Goal: Feedback & Contribution: Leave review/rating

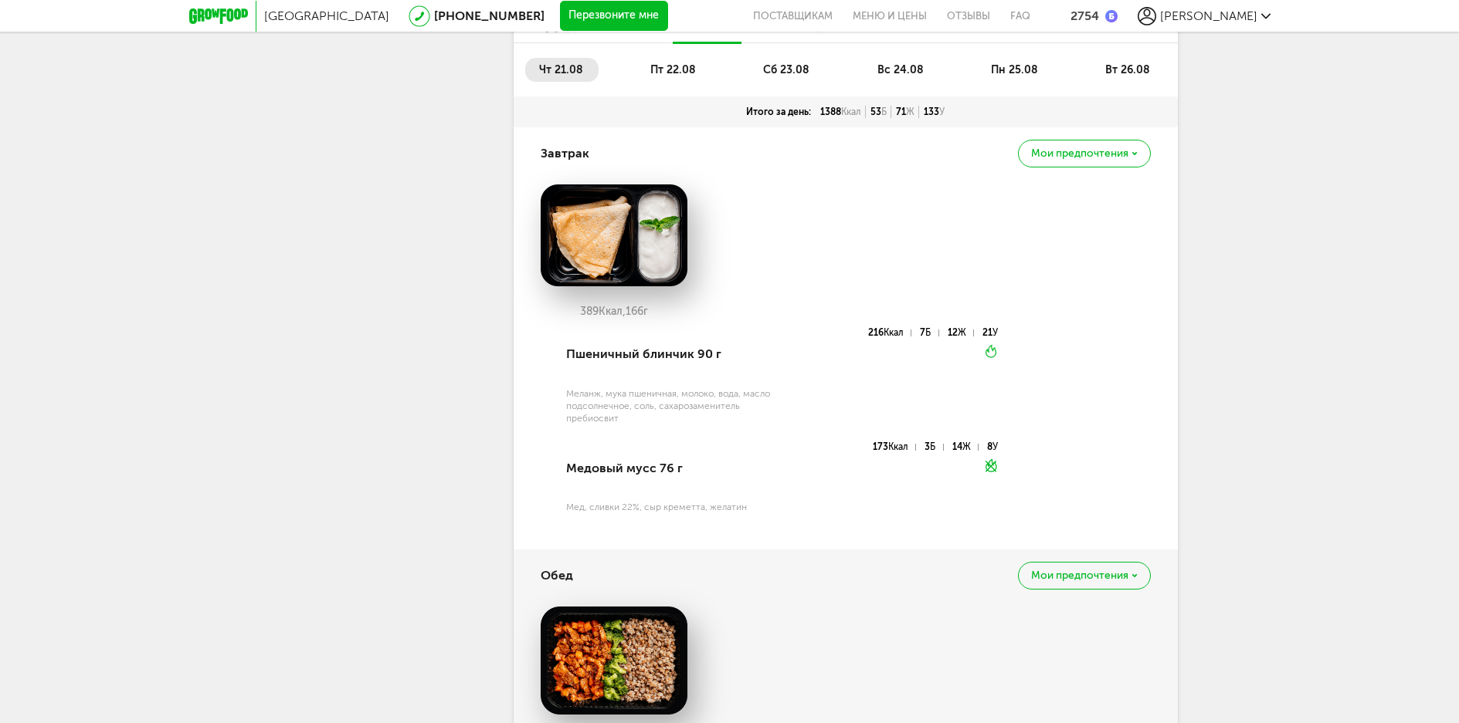
scroll to position [555, 0]
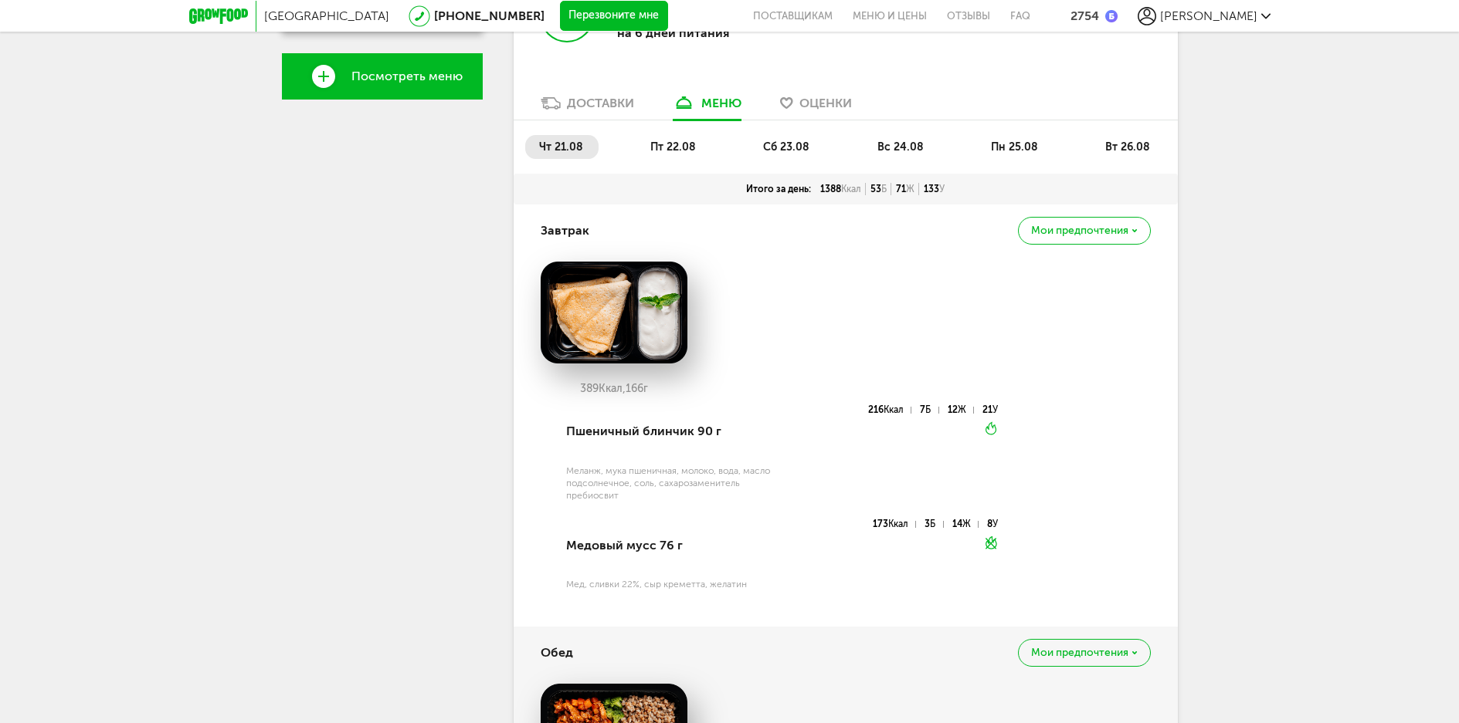
click at [657, 137] on li "пт 22.08" at bounding box center [673, 147] width 75 height 24
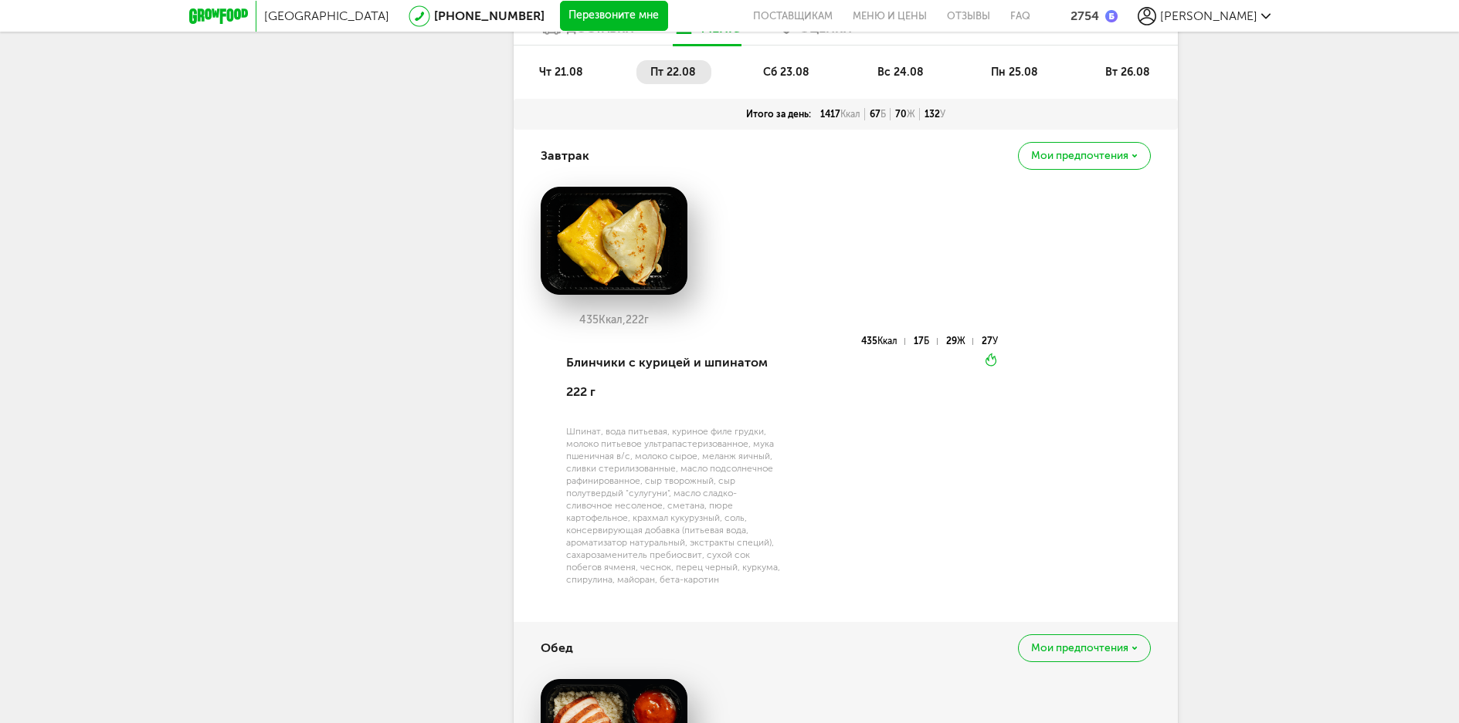
scroll to position [632, 0]
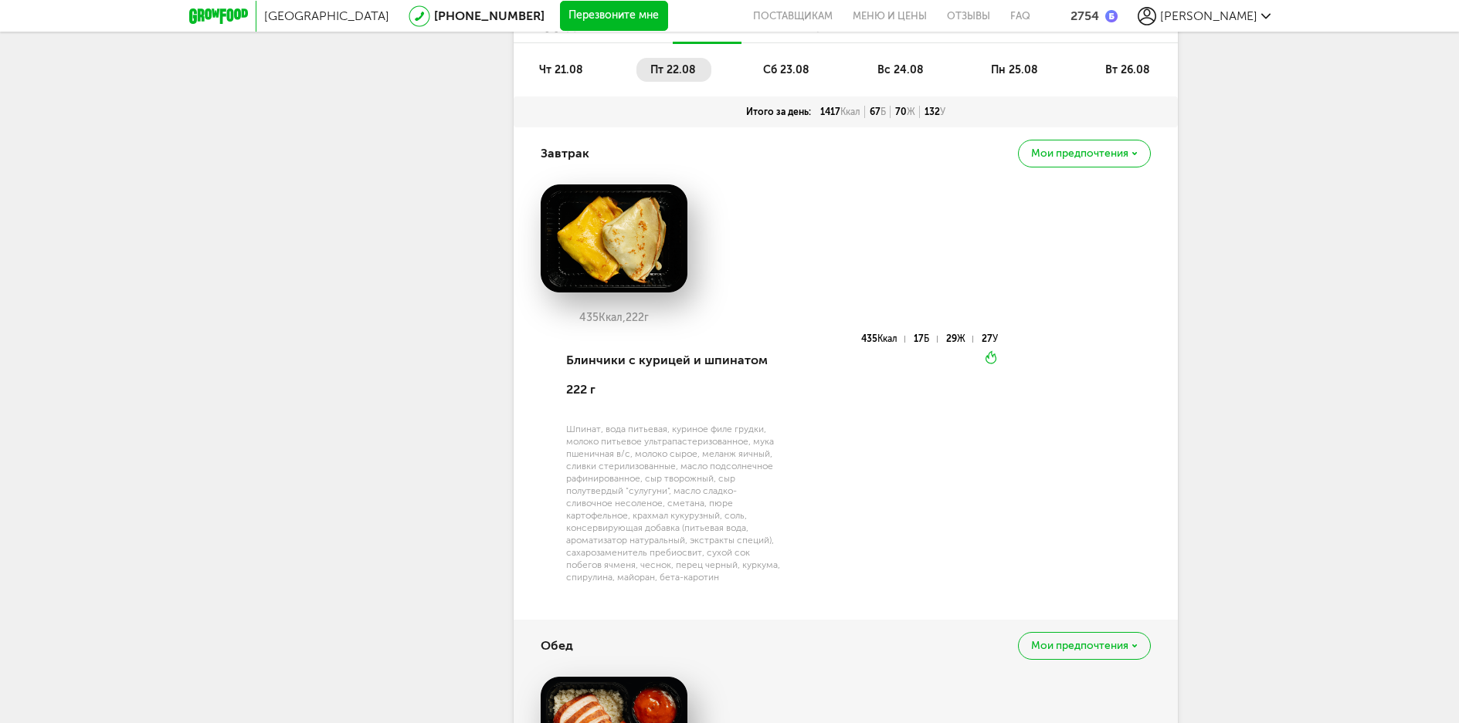
click at [574, 74] on span "чт 21.08" at bounding box center [561, 69] width 44 height 13
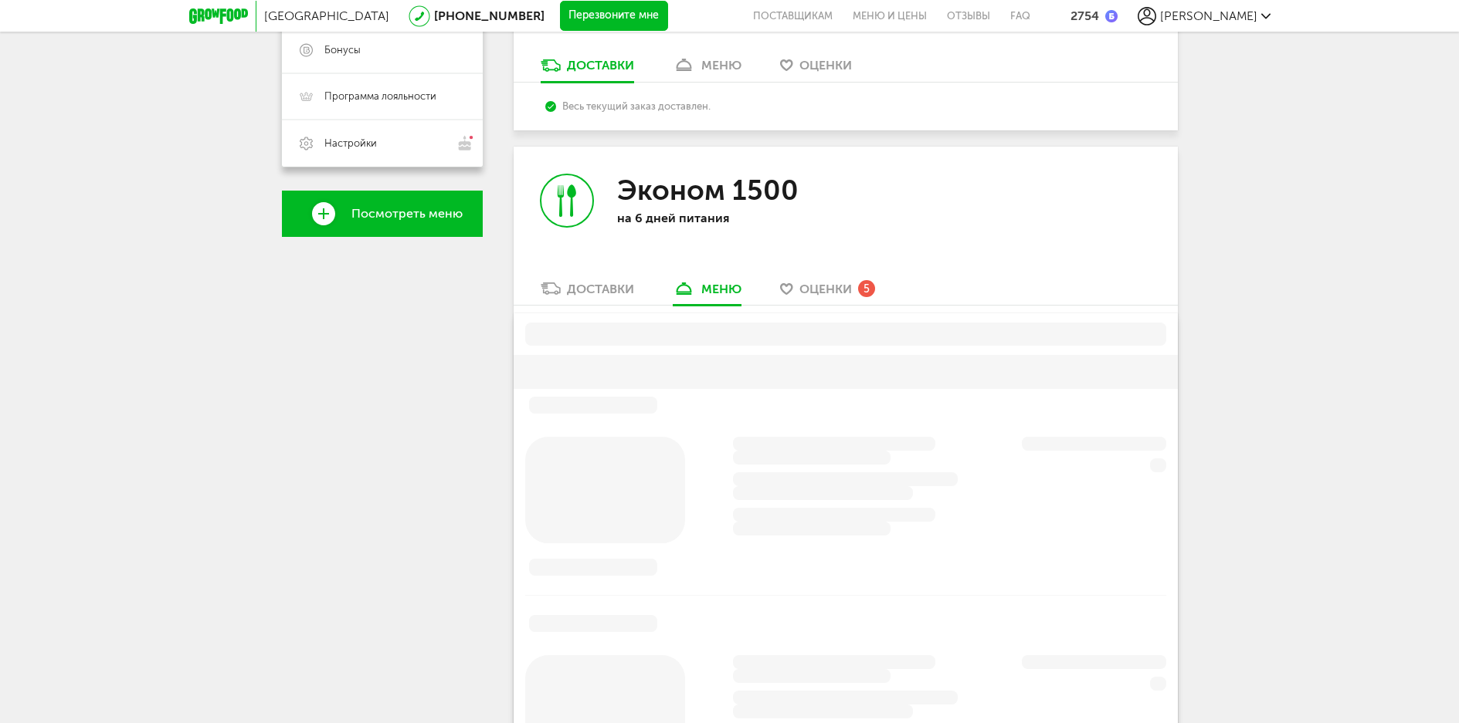
scroll to position [526, 0]
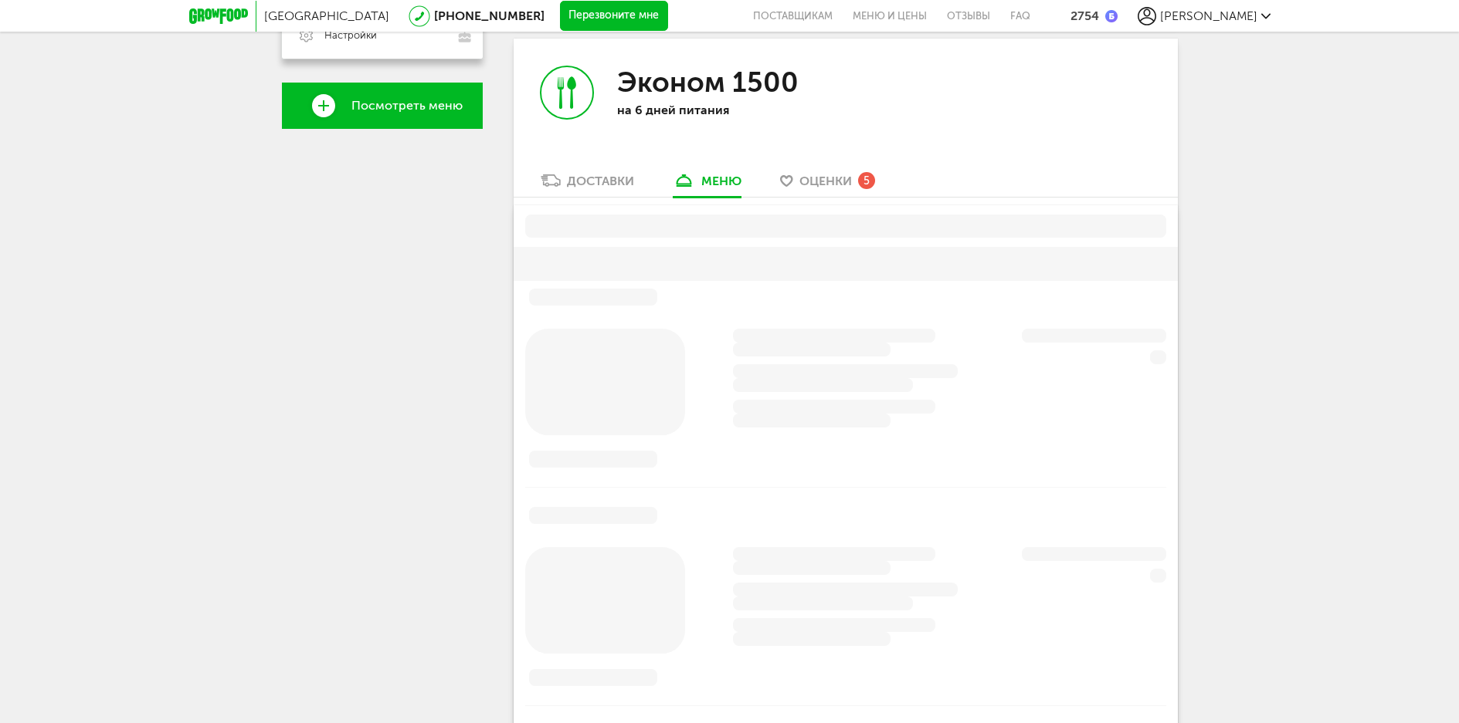
click at [831, 183] on span "Оценки" at bounding box center [825, 181] width 53 height 15
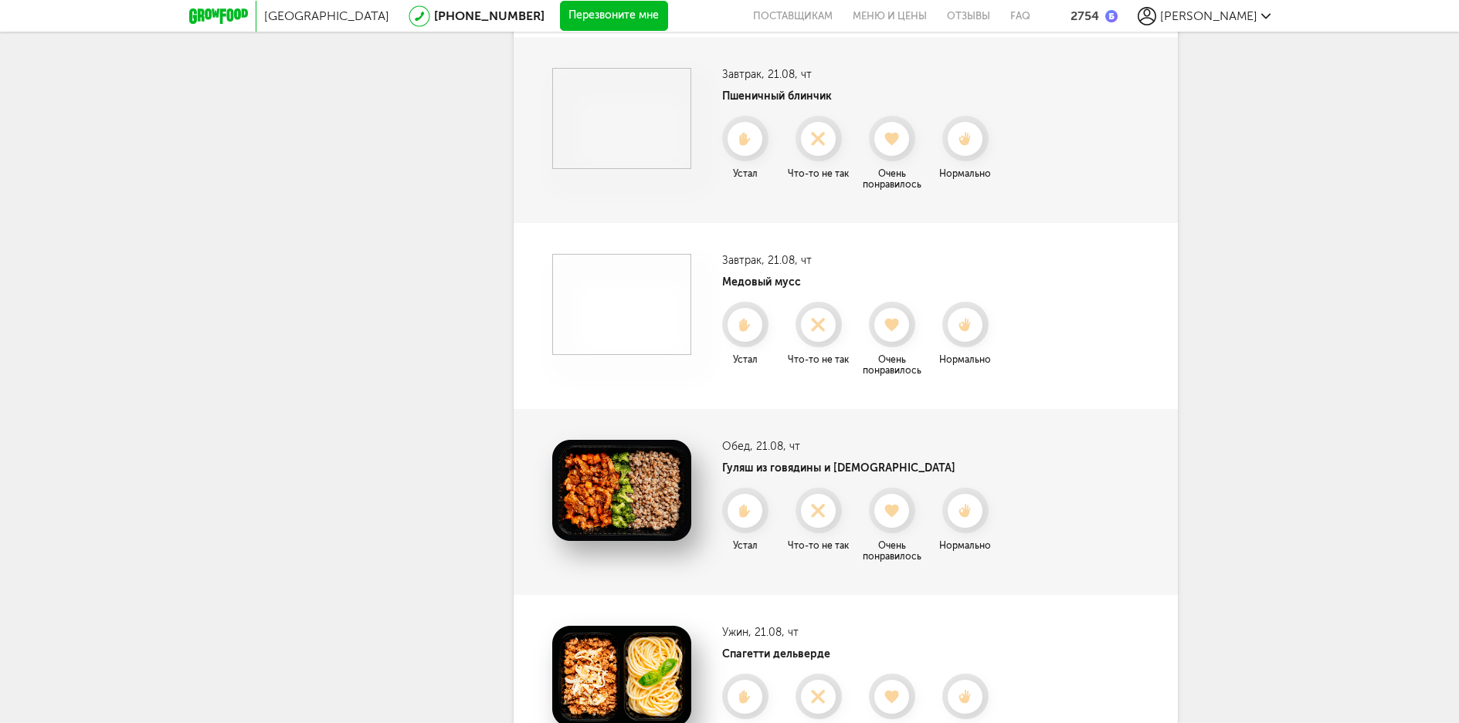
scroll to position [672, 0]
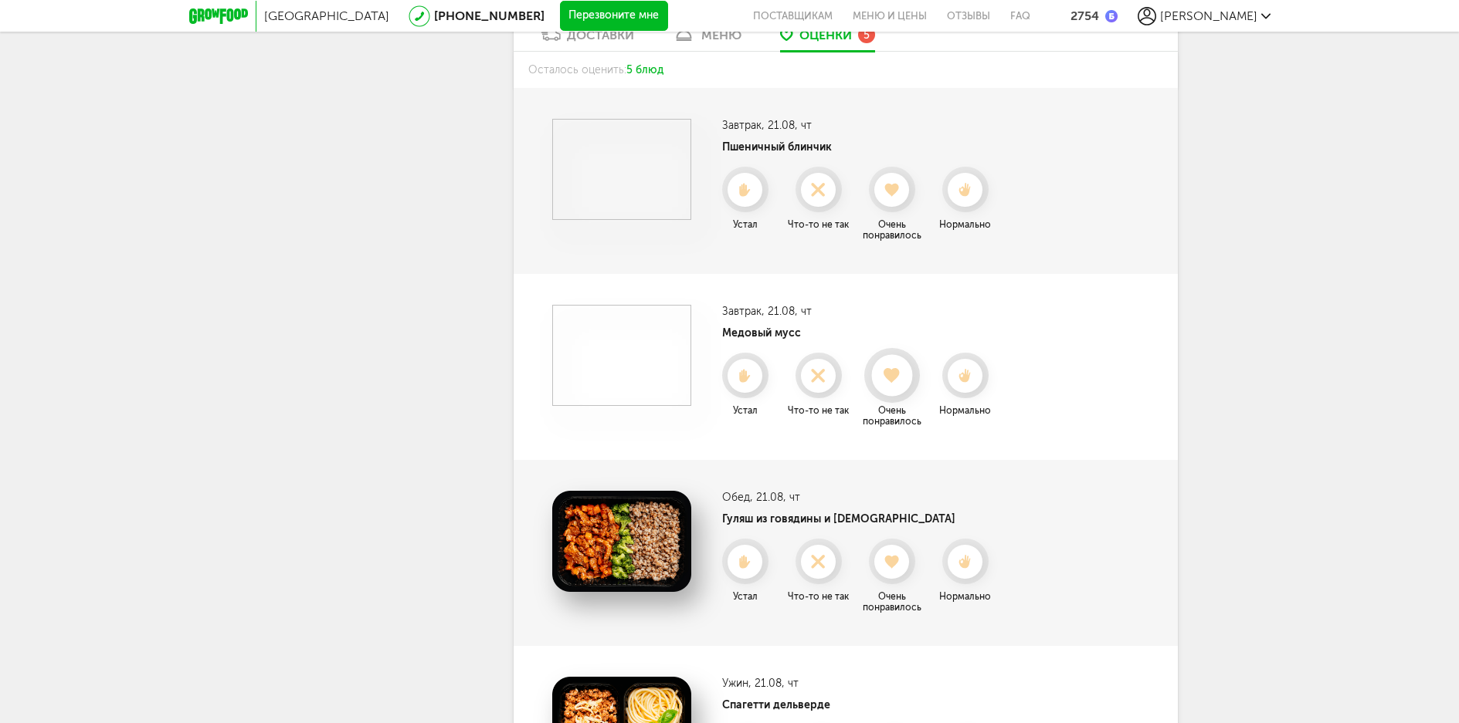
click at [892, 383] on use at bounding box center [891, 375] width 17 height 15
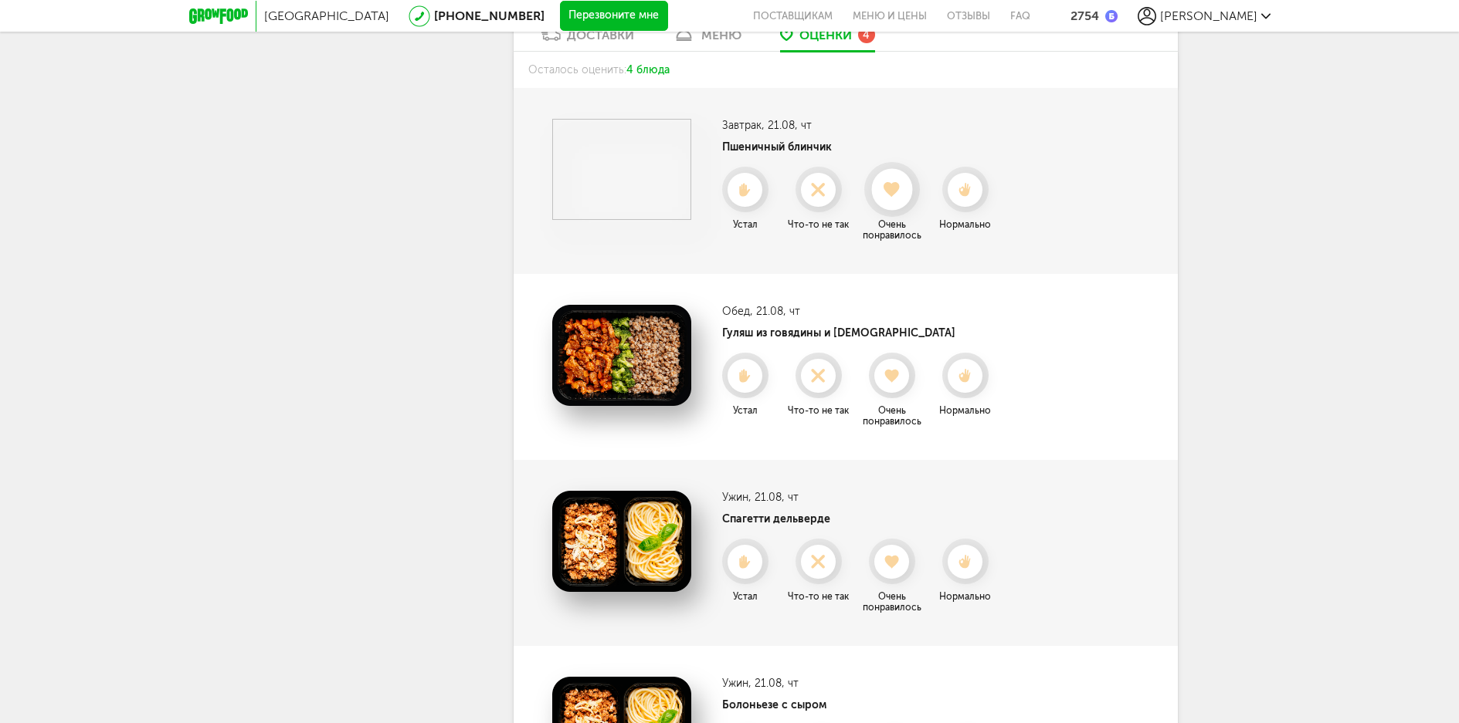
click at [891, 192] on use at bounding box center [891, 189] width 17 height 15
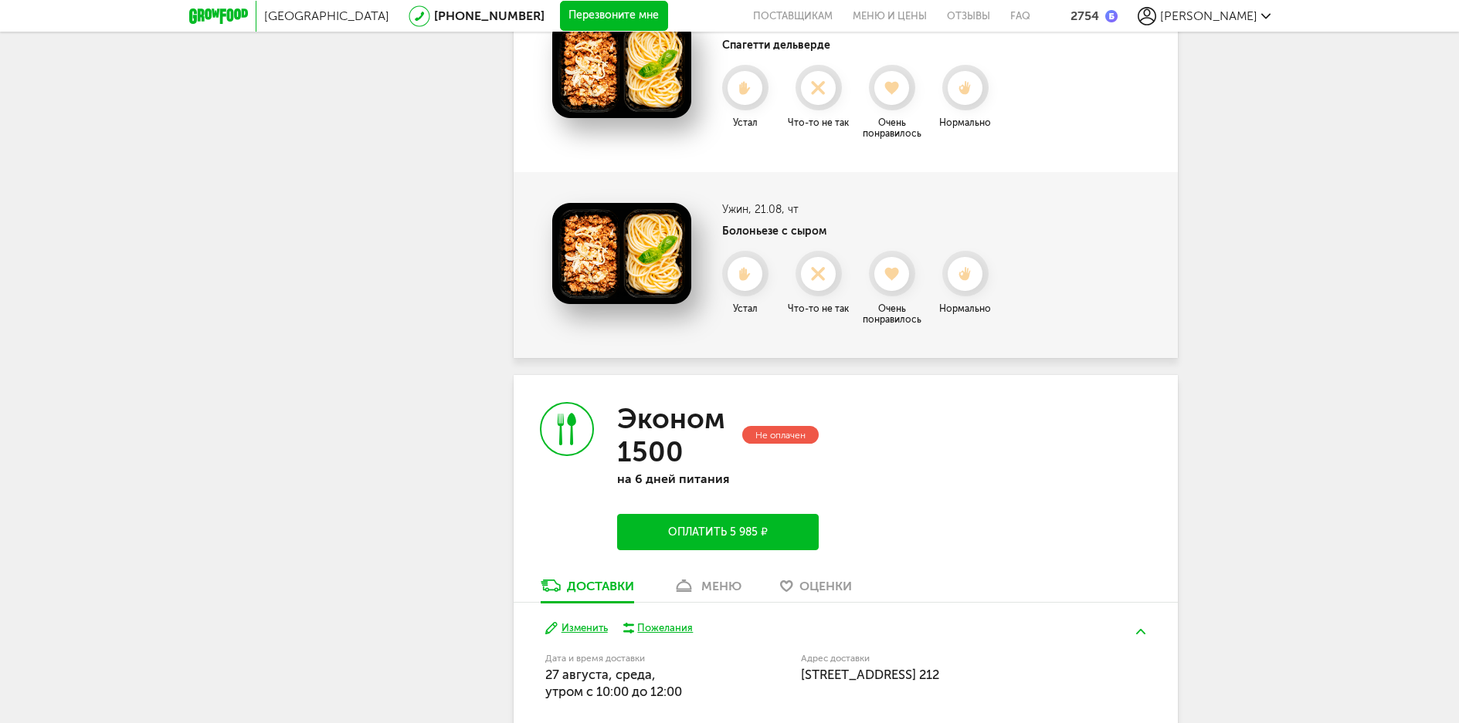
scroll to position [749, 0]
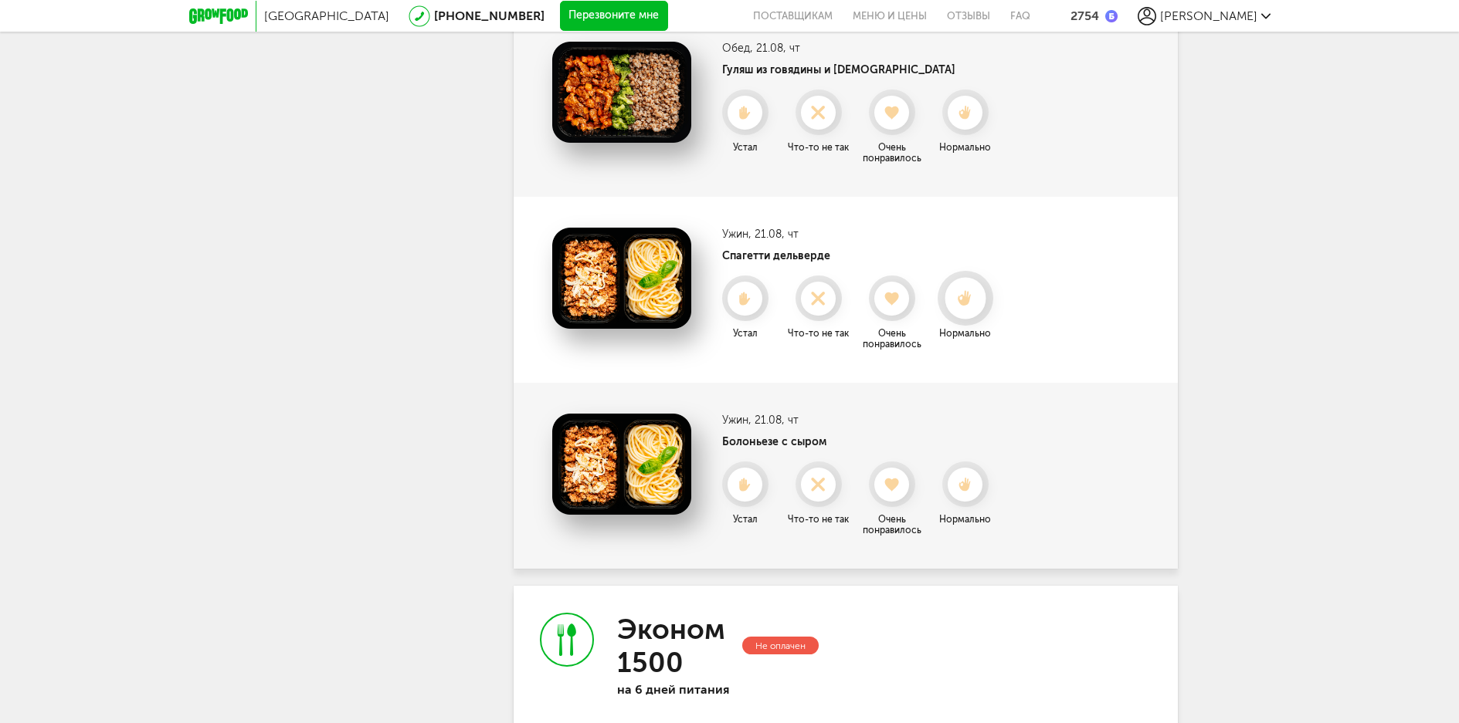
click at [970, 310] on div at bounding box center [964, 298] width 41 height 41
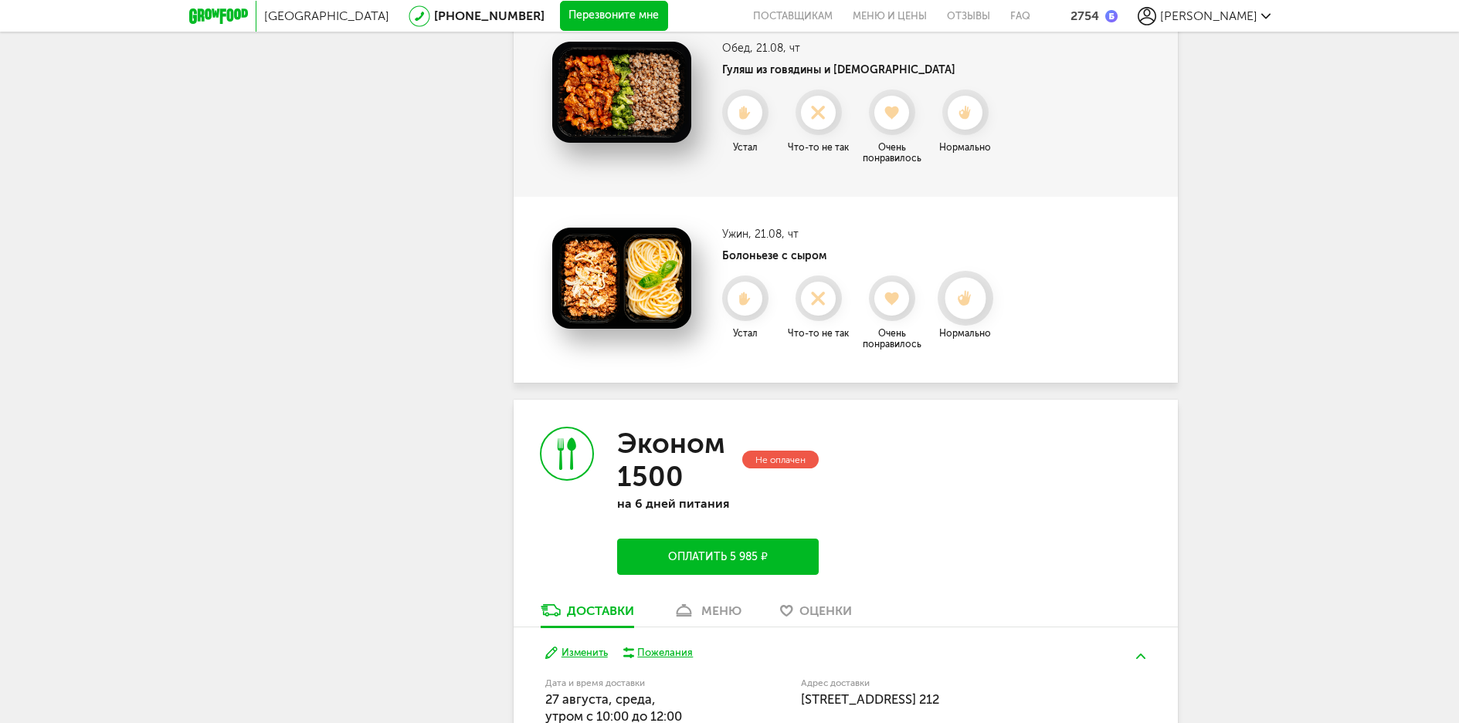
click at [953, 310] on div at bounding box center [964, 298] width 41 height 41
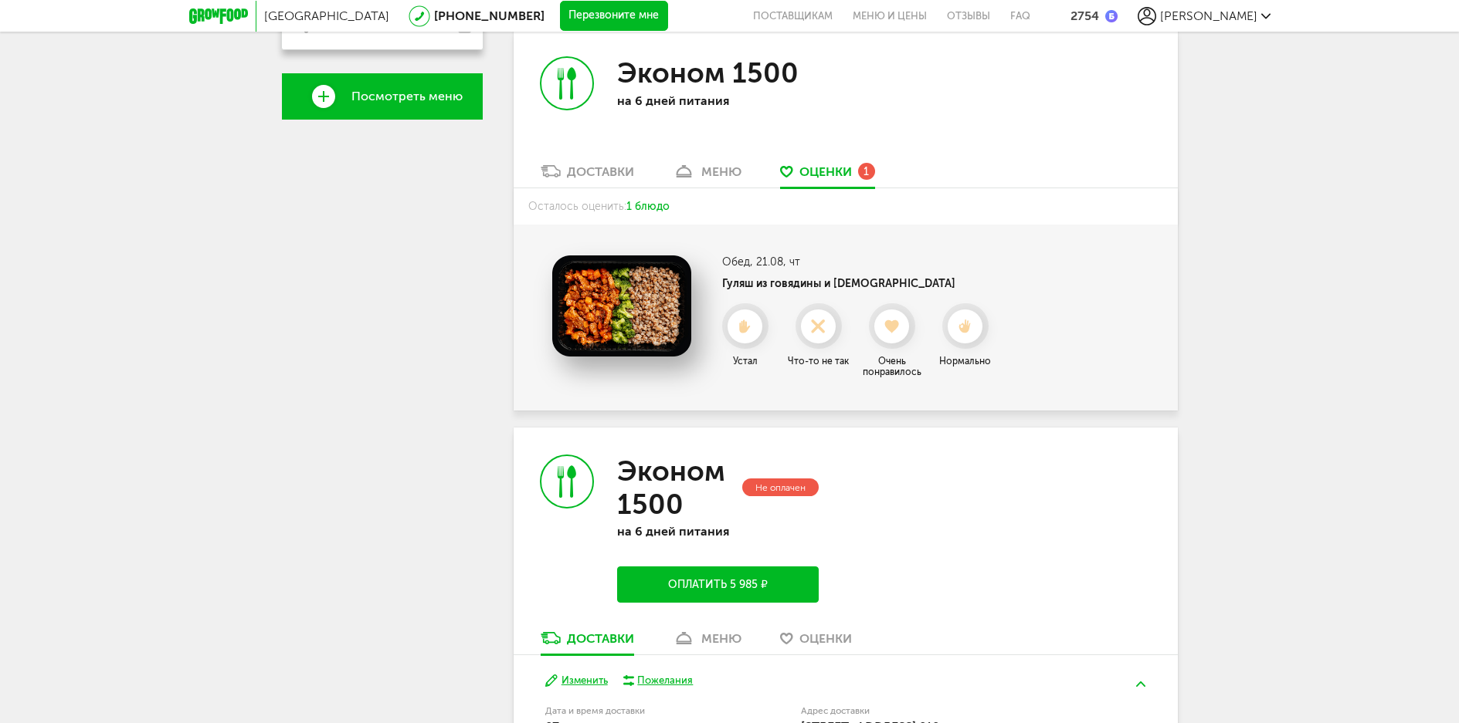
scroll to position [440, 0]
